Goal: Navigation & Orientation: Find specific page/section

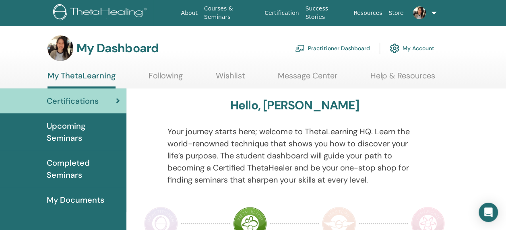
click at [53, 131] on span "Upcoming Seminars" at bounding box center [83, 132] width 73 height 24
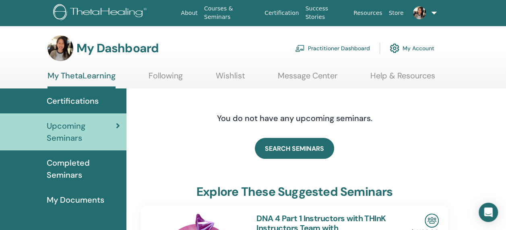
click at [72, 163] on span "Completed Seminars" at bounding box center [83, 169] width 73 height 24
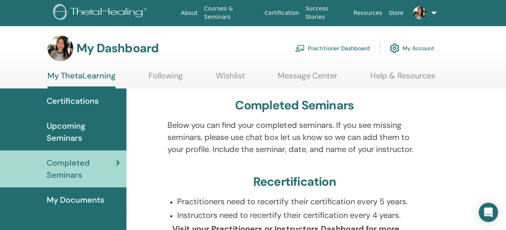
click at [429, 14] on link at bounding box center [422, 13] width 32 height 26
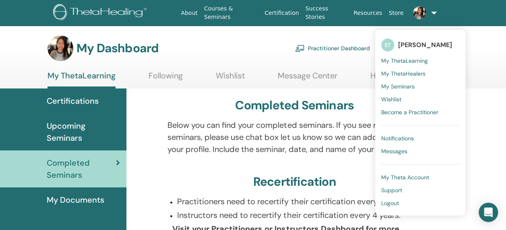
click at [388, 137] on span "Notifications" at bounding box center [397, 138] width 33 height 7
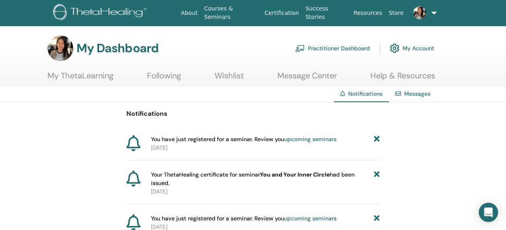
click at [304, 138] on link "upcoming seminars" at bounding box center [310, 139] width 52 height 7
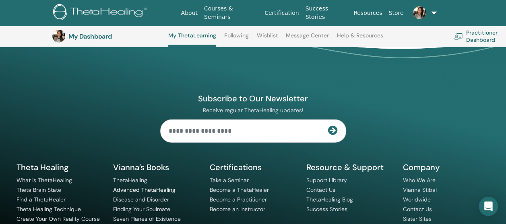
scroll to position [987, 0]
